Goal: Find specific page/section: Find specific page/section

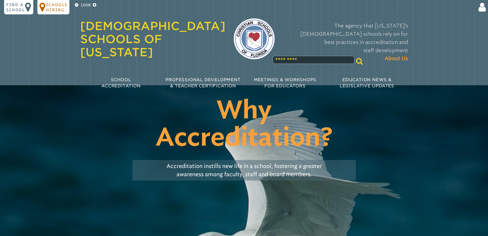
click at [55, 14] on div "Schools Hiring" at bounding box center [53, 7] width 32 height 14
click at [53, 5] on p "Schools Hiring" at bounding box center [57, 7] width 22 height 10
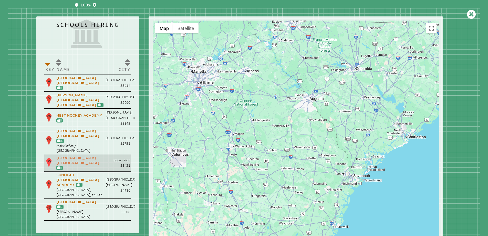
click at [65, 156] on link "[GEOGRAPHIC_DATA][DEMOGRAPHIC_DATA]" at bounding box center [77, 160] width 43 height 9
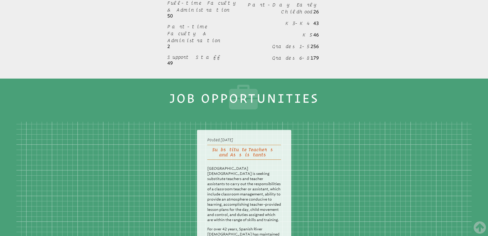
scroll to position [795, 0]
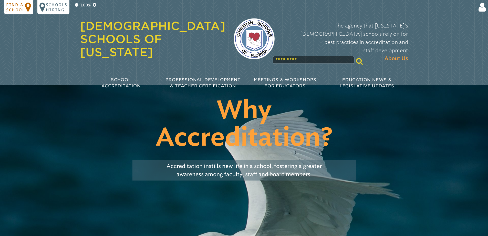
click at [15, 8] on p "Find a school" at bounding box center [15, 7] width 19 height 10
